Goal: Information Seeking & Learning: Learn about a topic

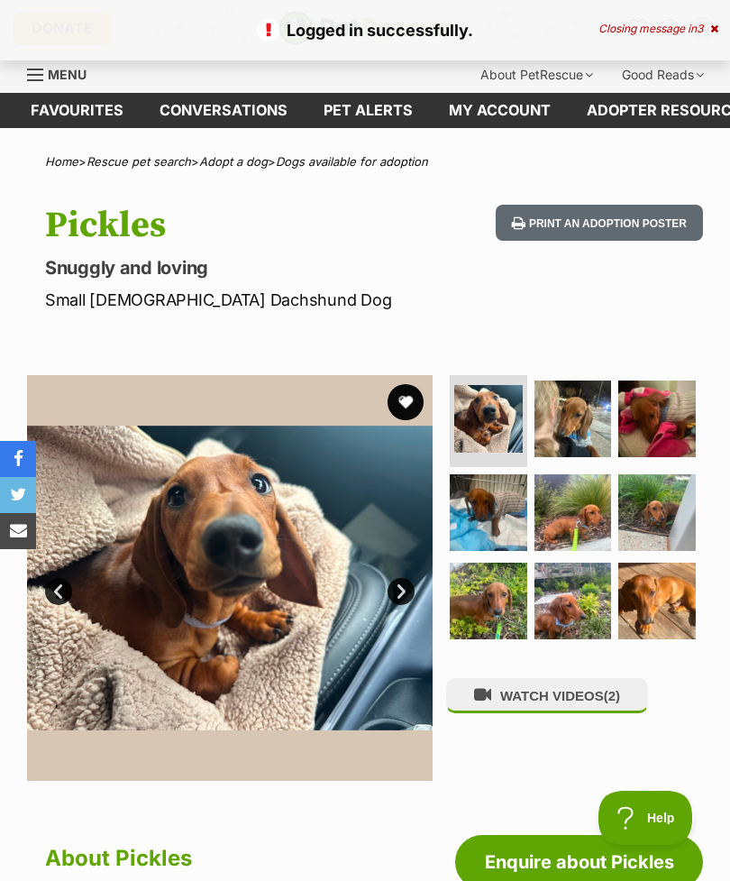
click at [717, 23] on div "Closing message in 3" at bounding box center [659, 29] width 120 height 13
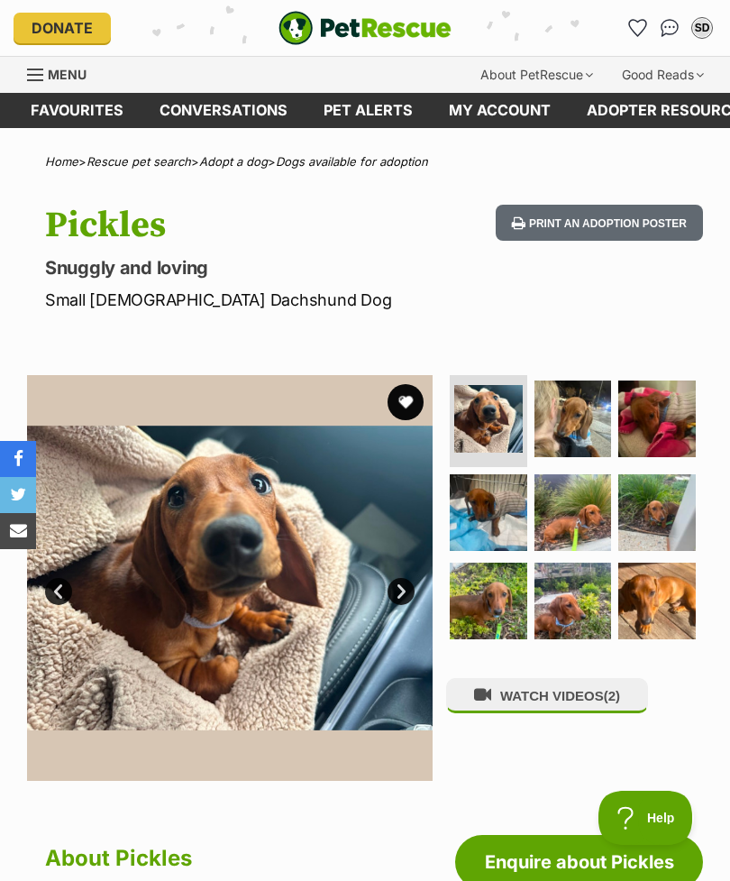
click at [637, 20] on icon "Favourites" at bounding box center [637, 28] width 17 height 16
click at [666, 24] on img "Conversations" at bounding box center [670, 28] width 19 height 18
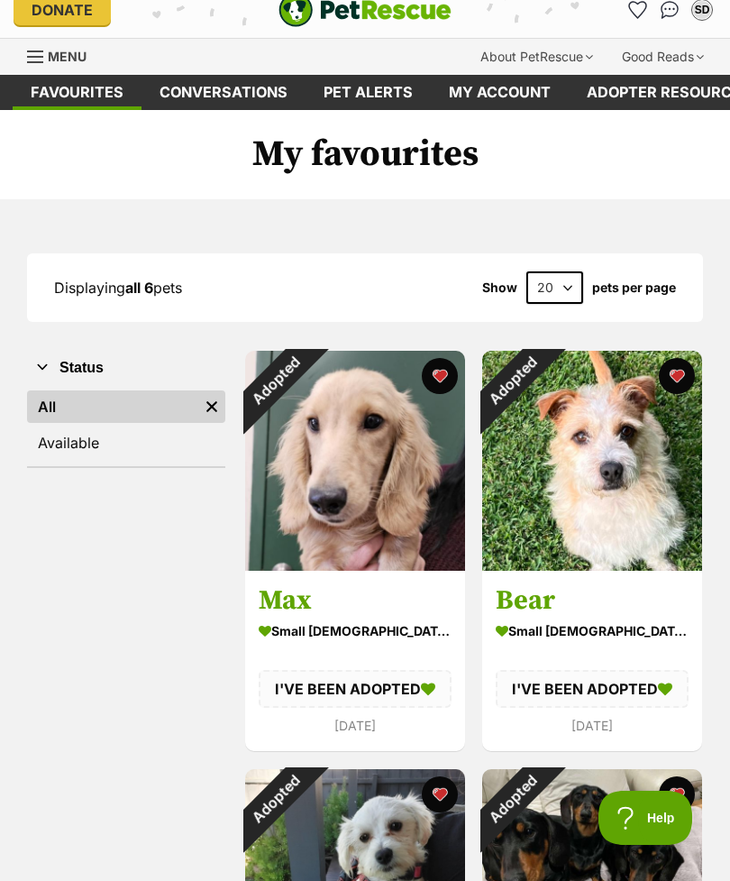
scroll to position [8, 0]
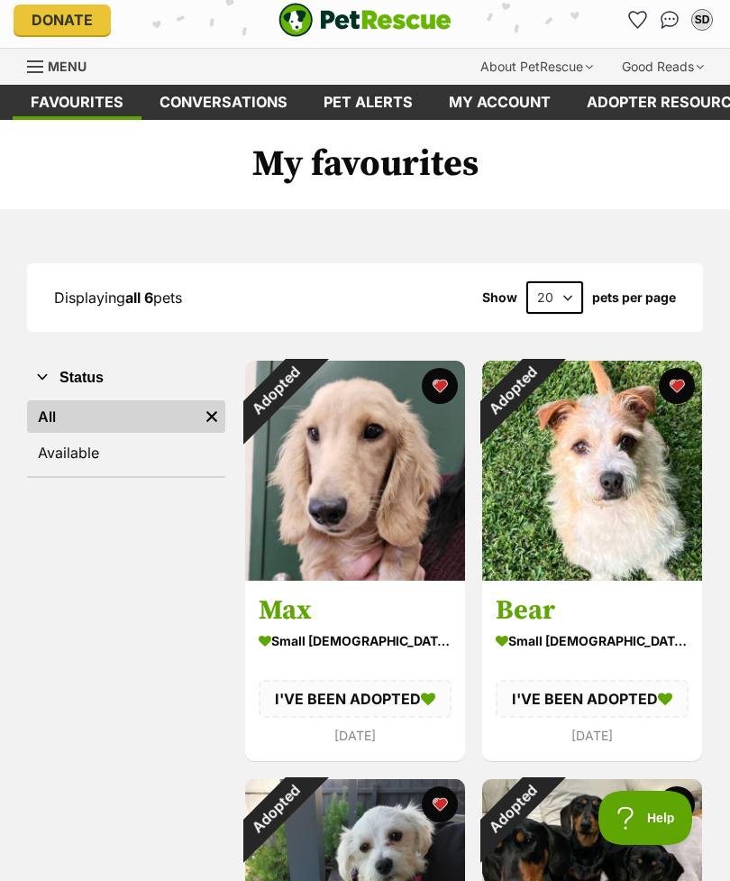
click at [667, 23] on img "Conversations" at bounding box center [670, 20] width 19 height 18
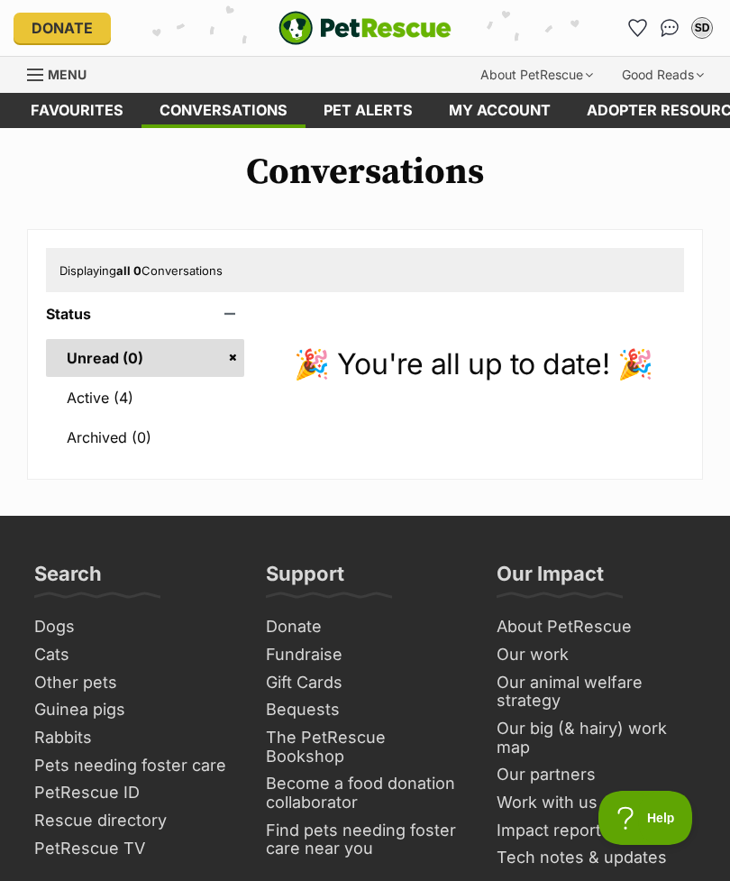
click at [129, 405] on link "Active (4)" at bounding box center [145, 398] width 198 height 38
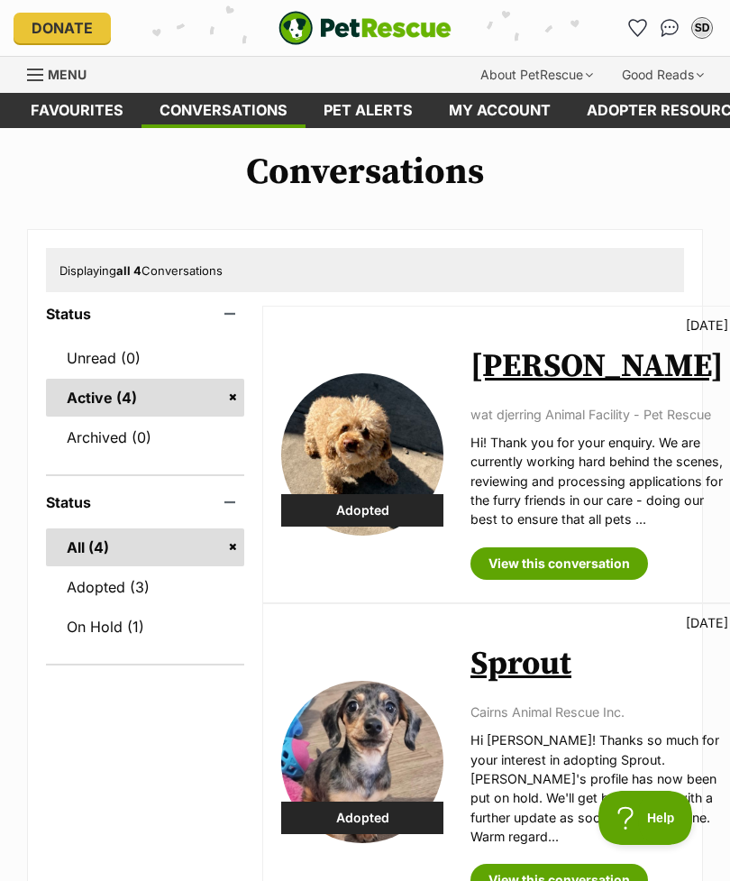
click at [144, 629] on link "On Hold (1)" at bounding box center [145, 627] width 198 height 38
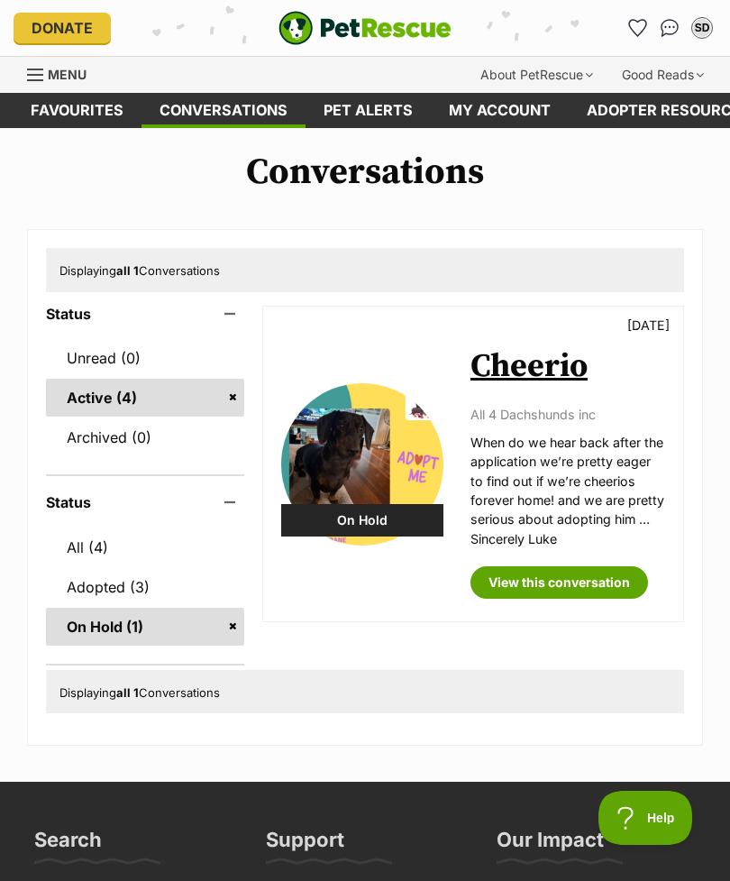
click at [50, 69] on span "Menu" at bounding box center [67, 74] width 39 height 15
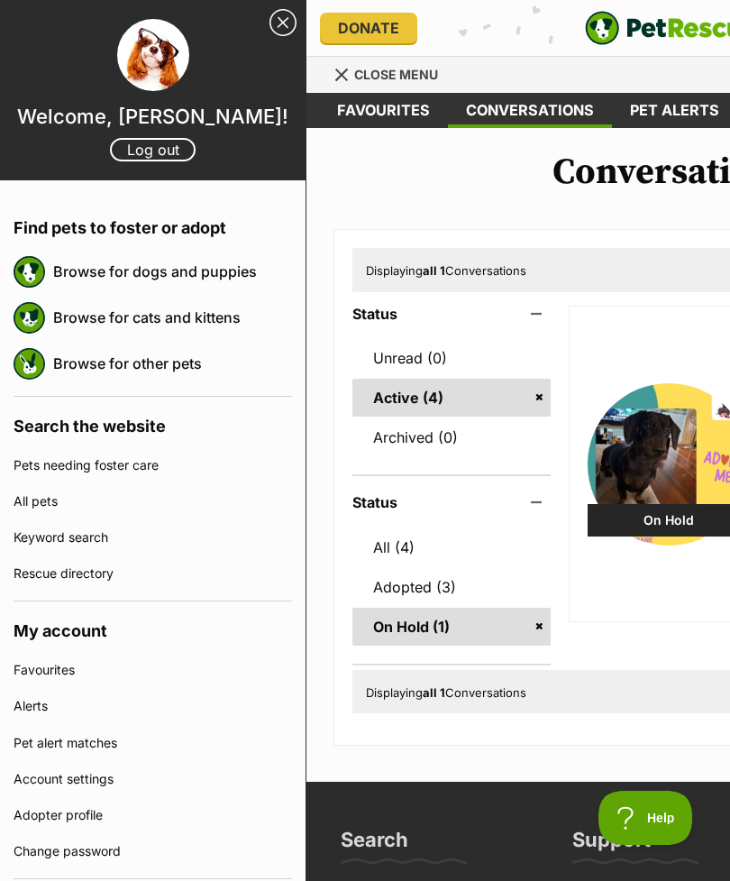
click at [246, 274] on link "Browse for dogs and puppies" at bounding box center [172, 271] width 239 height 38
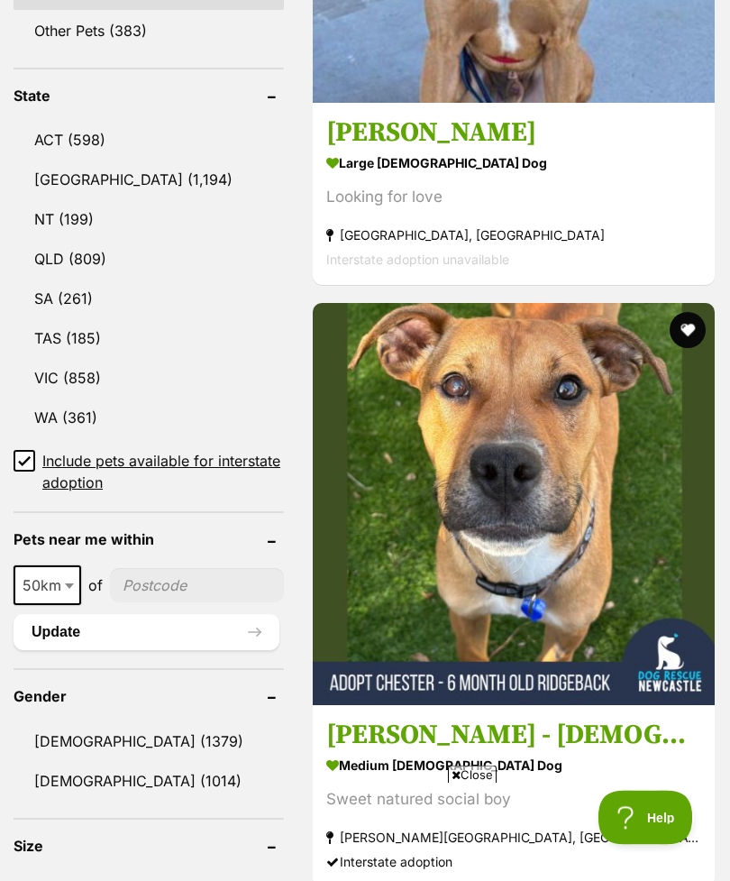
scroll to position [1065, 0]
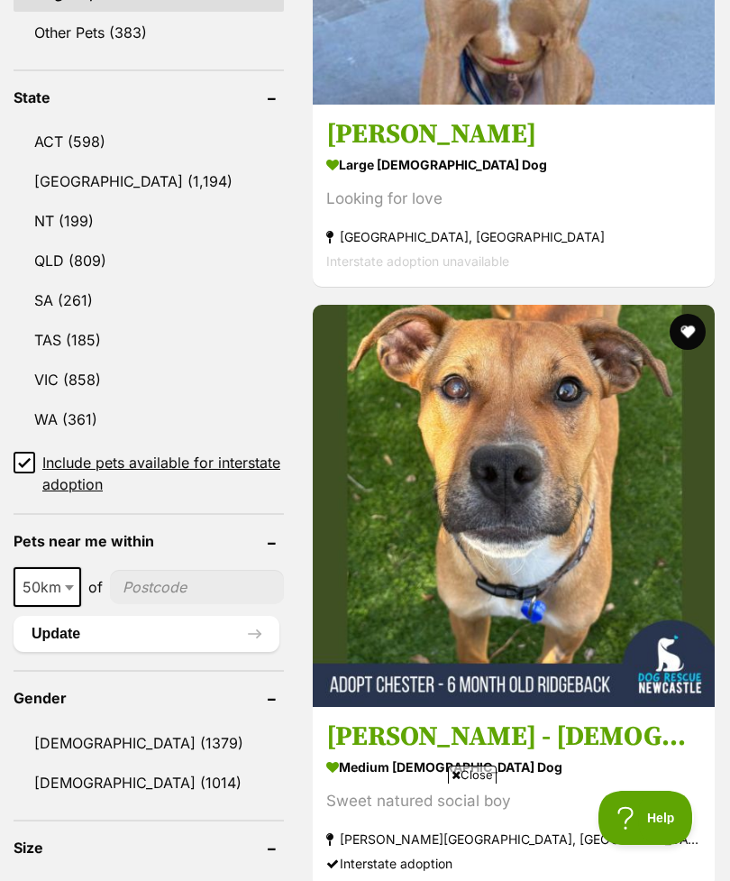
click at [114, 361] on link "VIC (858)" at bounding box center [149, 380] width 270 height 38
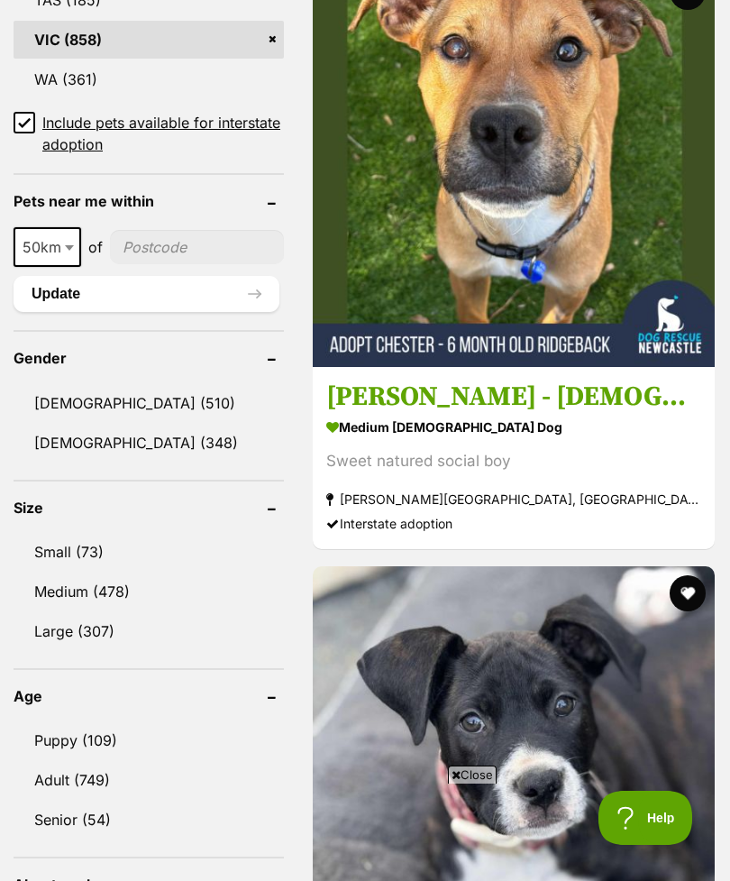
click at [156, 533] on link "Small (73)" at bounding box center [149, 552] width 270 height 38
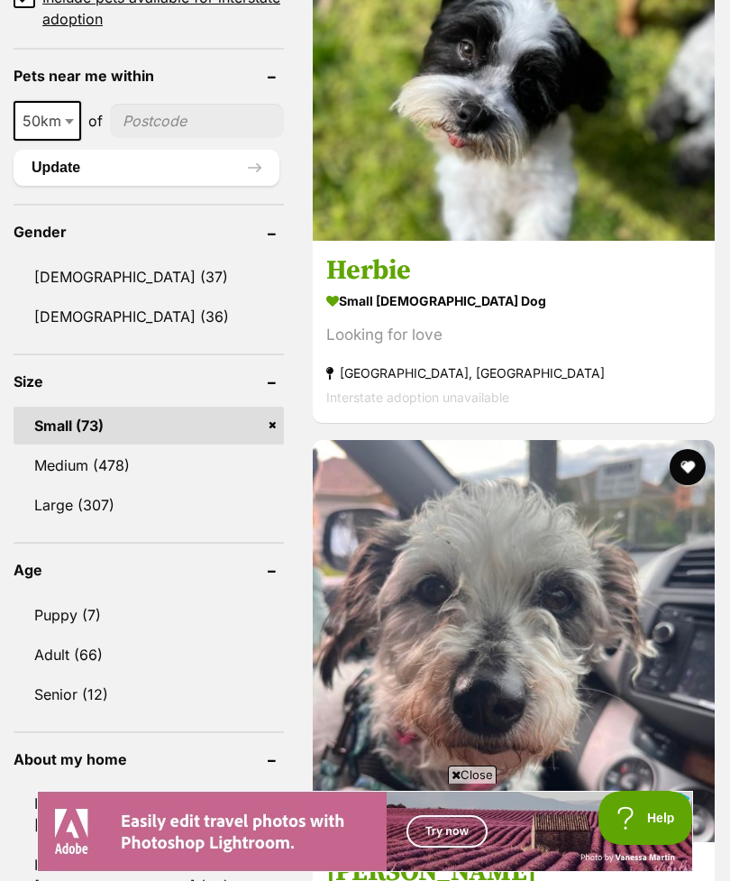
scroll to position [1947, 0]
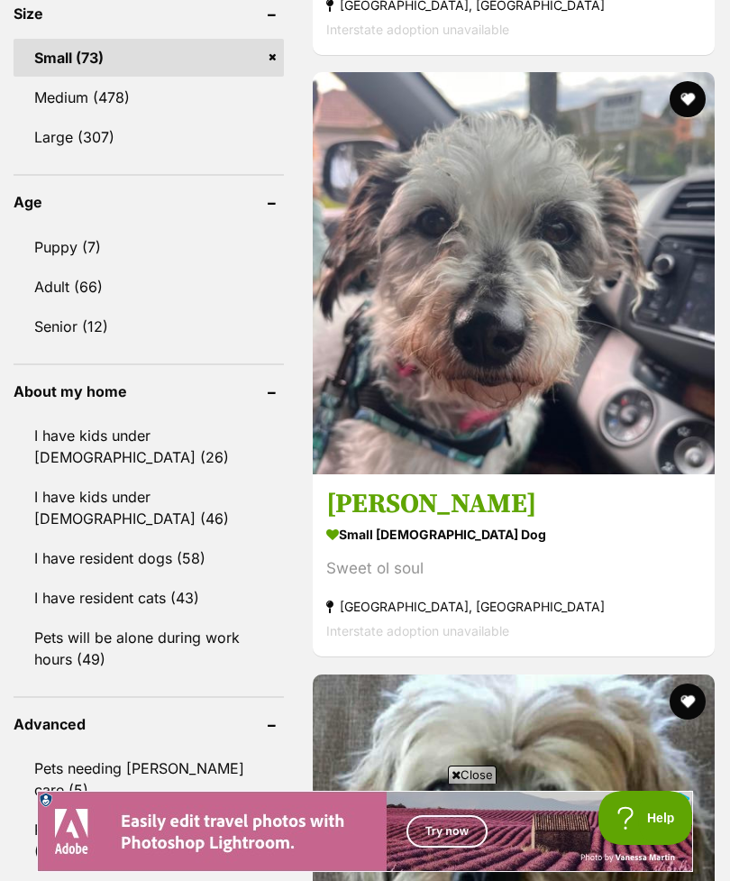
click at [157, 417] on link "I have kids under [DEMOGRAPHIC_DATA] (26)" at bounding box center [149, 447] width 270 height 60
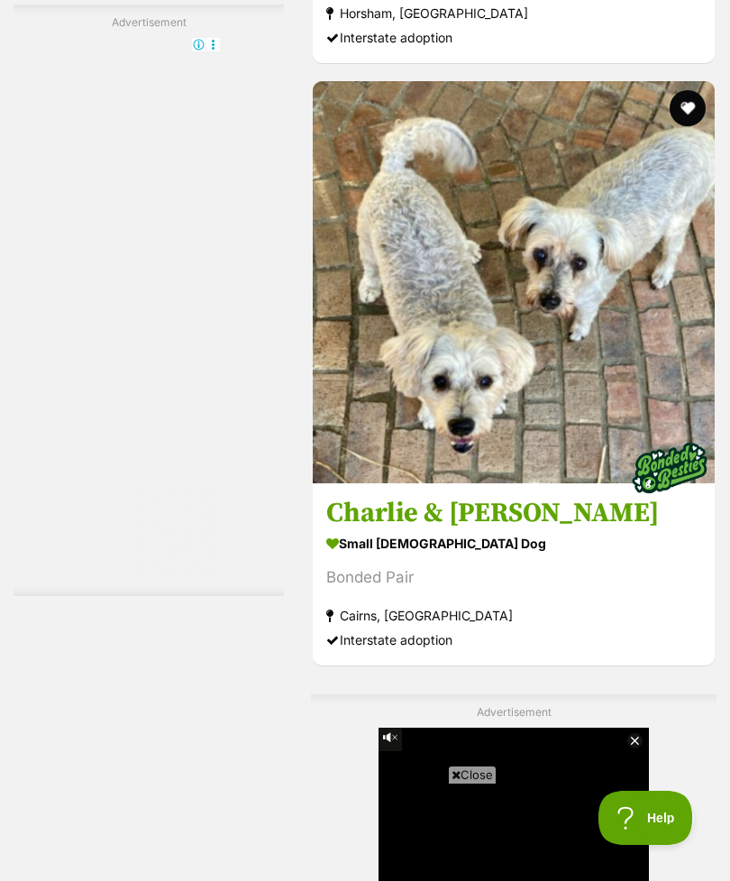
scroll to position [3742, 0]
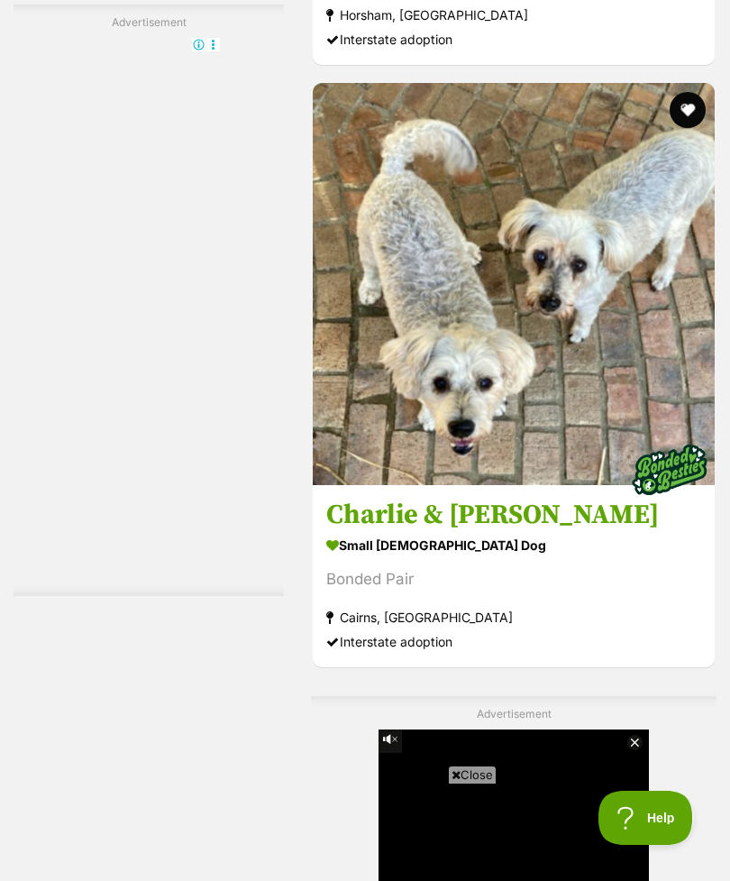
click at [352, 348] on img at bounding box center [514, 284] width 402 height 402
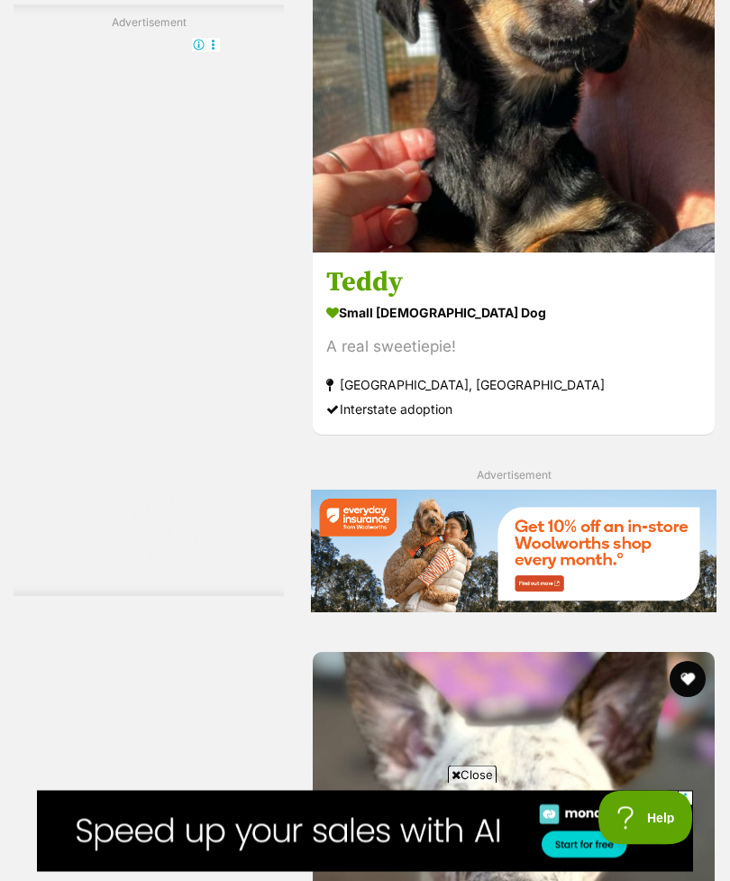
scroll to position [8434, 0]
click at [331, 252] on img at bounding box center [514, 51] width 402 height 402
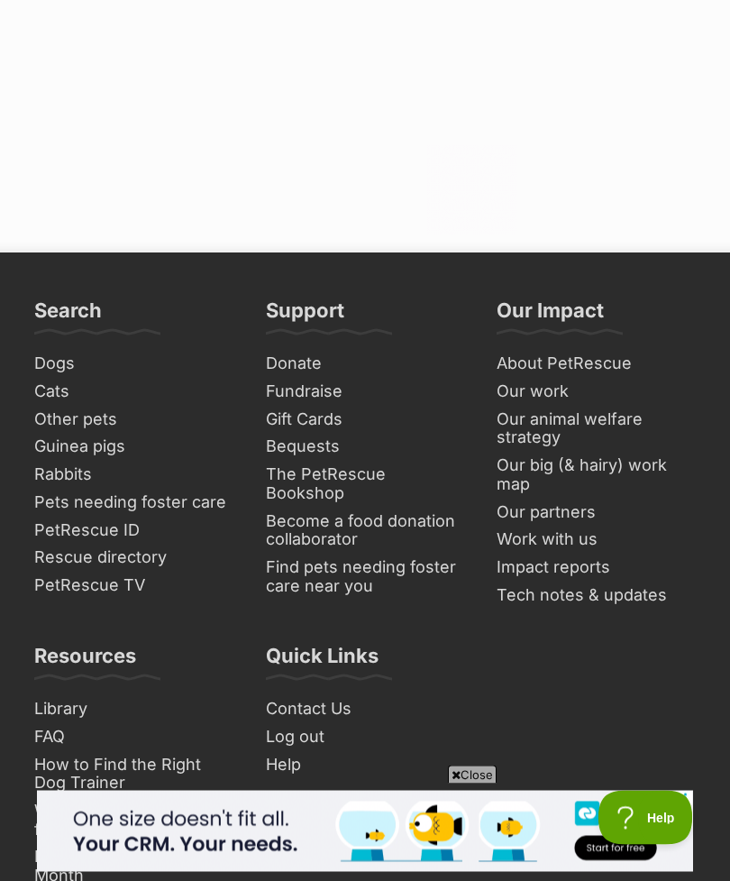
scroll to position [14087, 0]
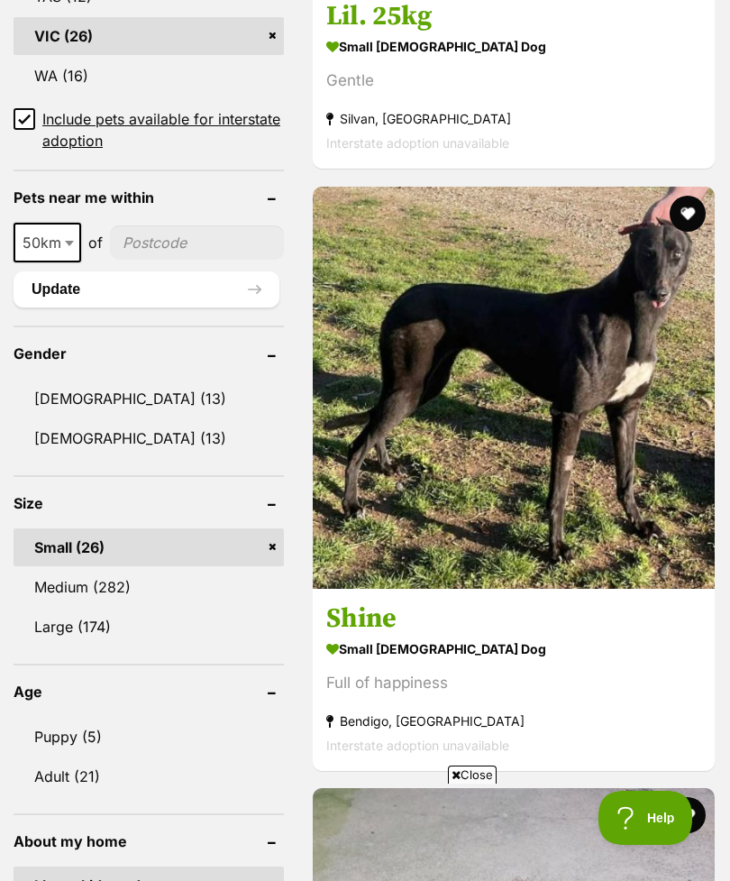
scroll to position [1464, 0]
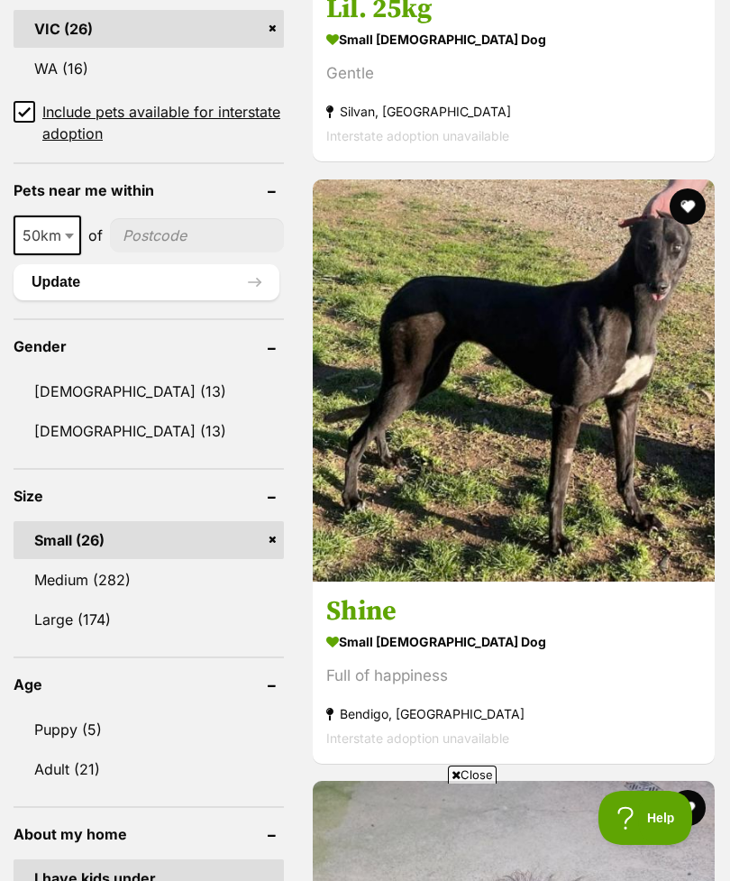
click at [242, 521] on link "Small (26)" at bounding box center [149, 540] width 270 height 38
click at [202, 561] on link "Medium (282)" at bounding box center [149, 580] width 270 height 38
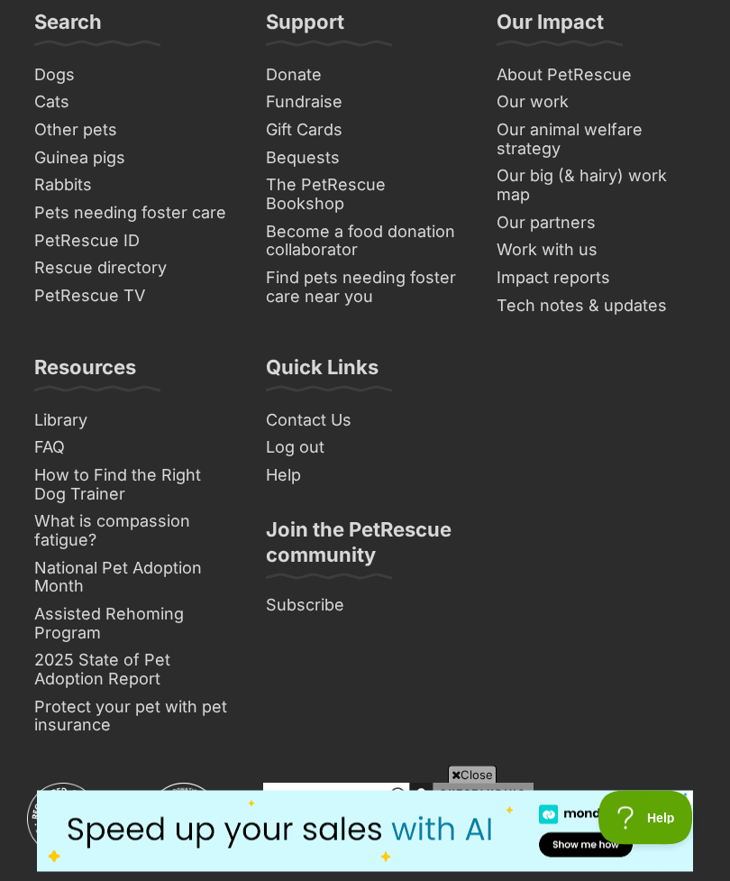
scroll to position [14213, 0]
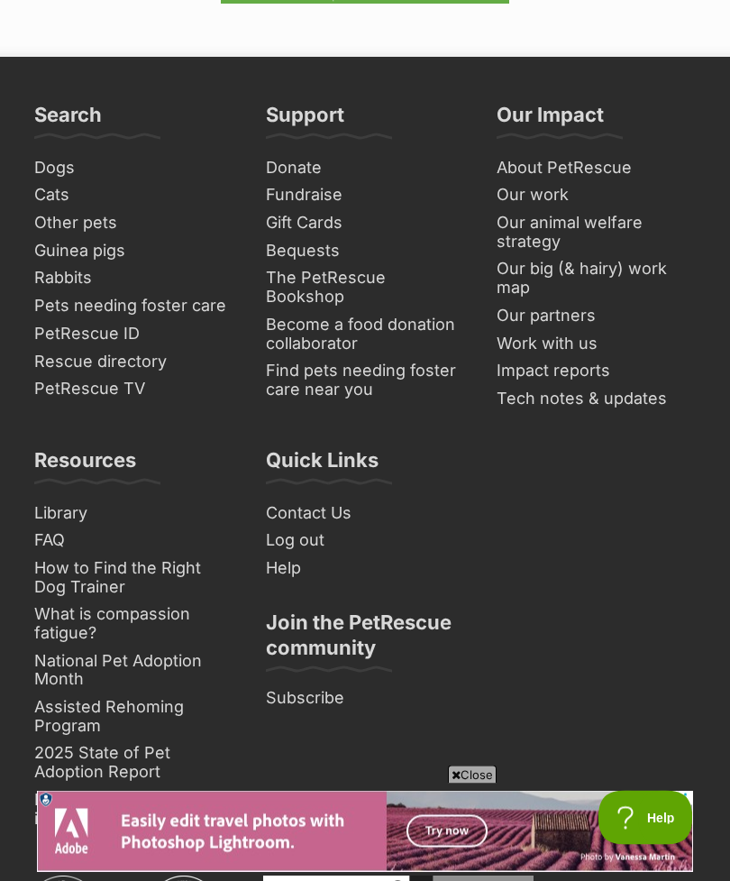
scroll to position [14032, 0]
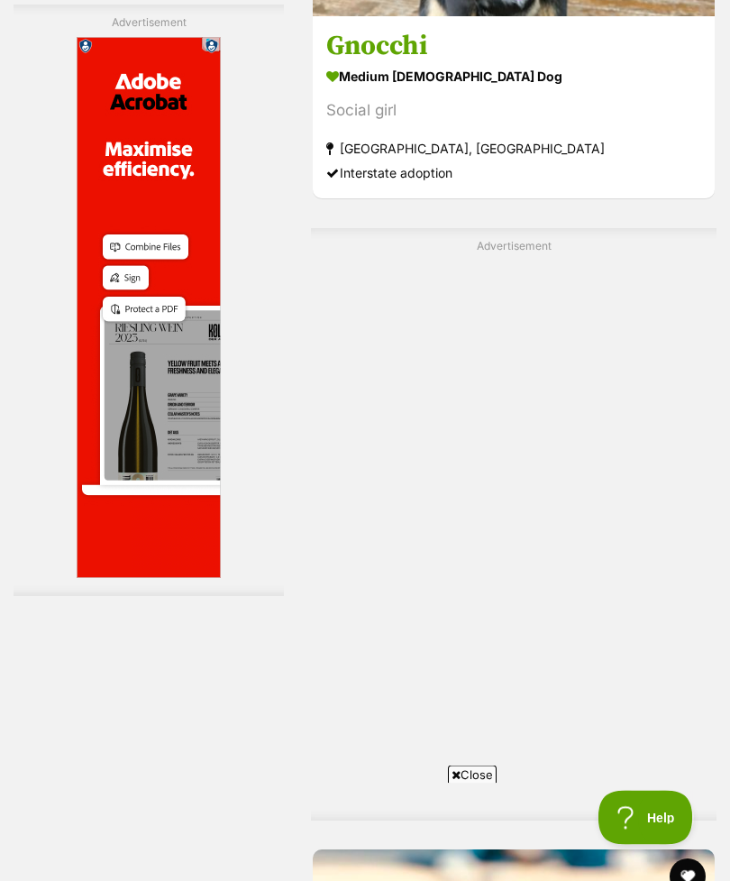
scroll to position [12029, 0]
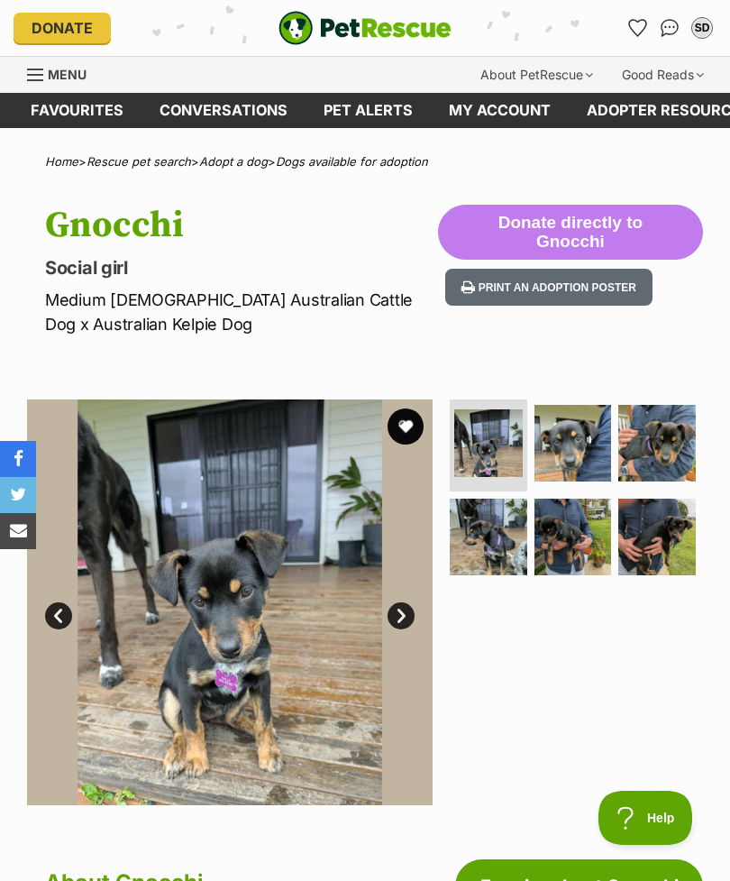
click at [597, 442] on img at bounding box center [574, 444] width 78 height 78
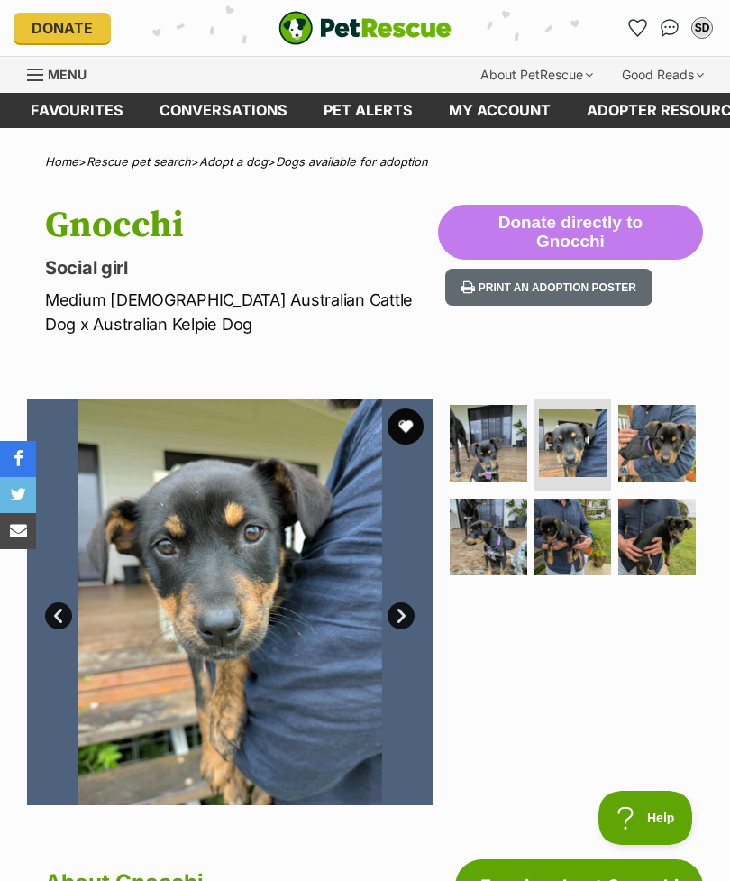
scroll to position [93, 0]
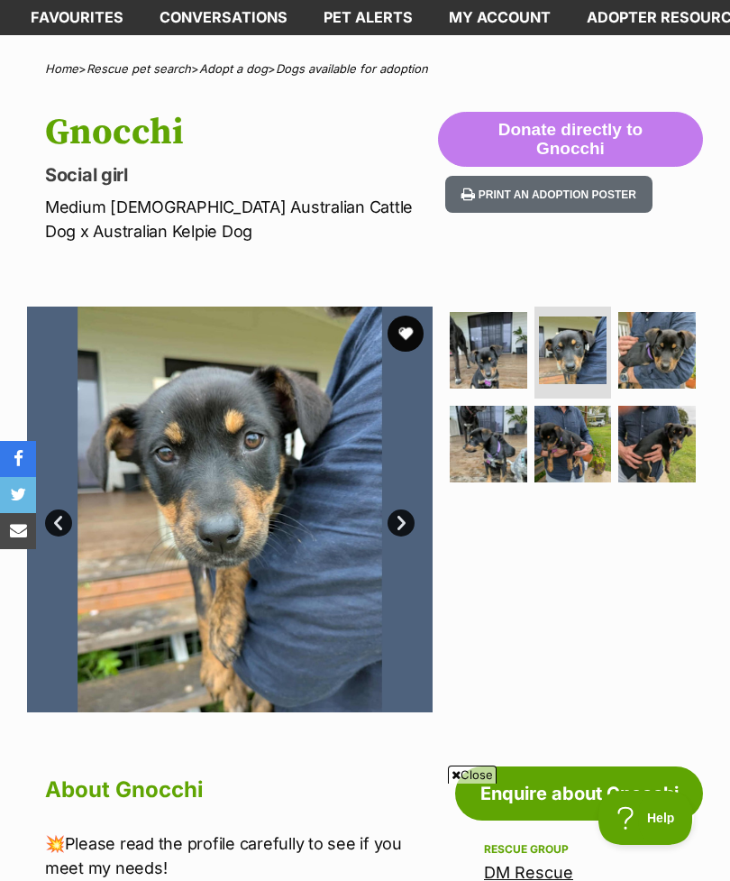
click at [597, 453] on img at bounding box center [574, 445] width 78 height 78
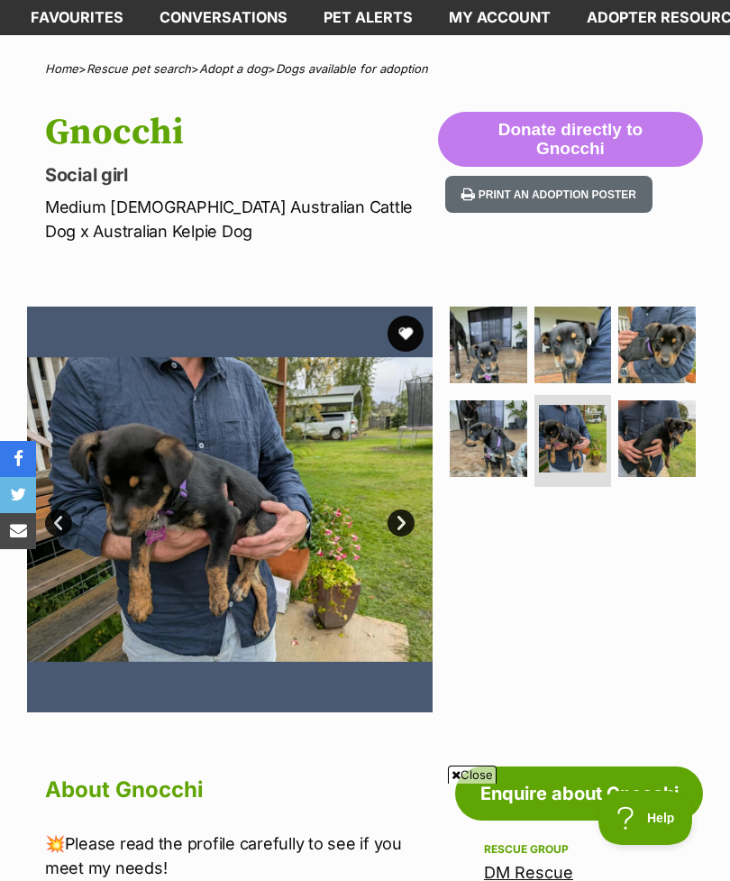
click at [653, 362] on img at bounding box center [658, 346] width 78 height 78
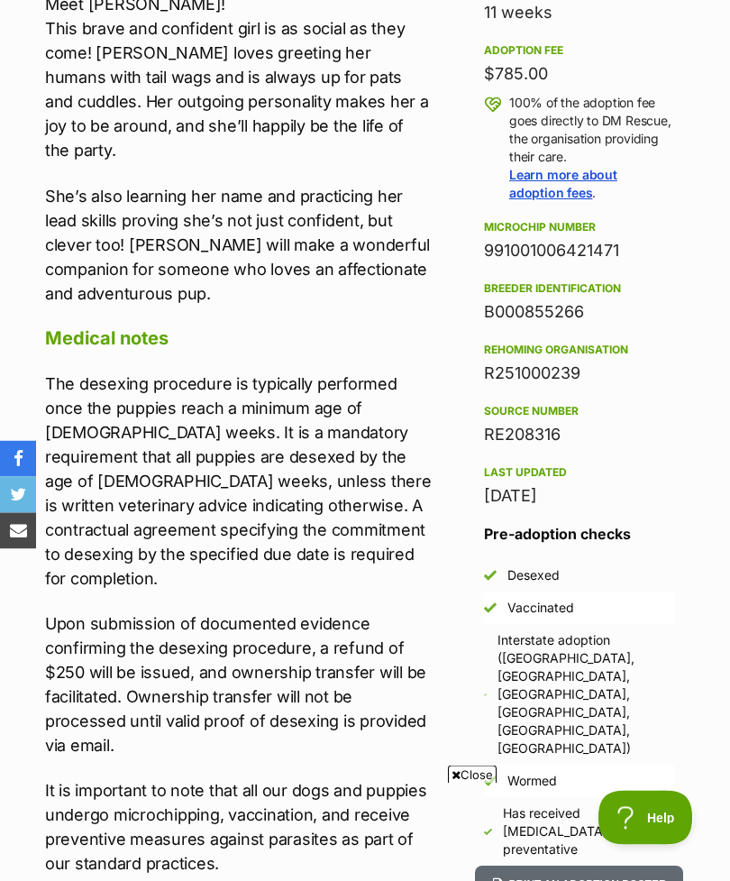
scroll to position [1121, 0]
